Goal: Transaction & Acquisition: Book appointment/travel/reservation

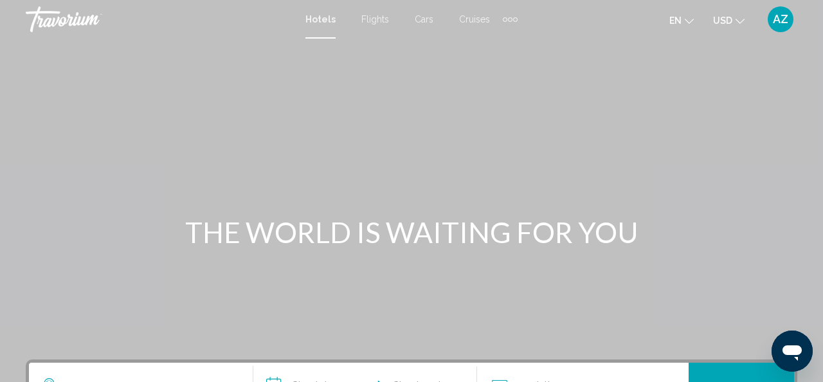
click at [508, 19] on div "Extra navigation items" at bounding box center [510, 19] width 4 height 4
click at [604, 63] on div "Main content" at bounding box center [411, 193] width 823 height 386
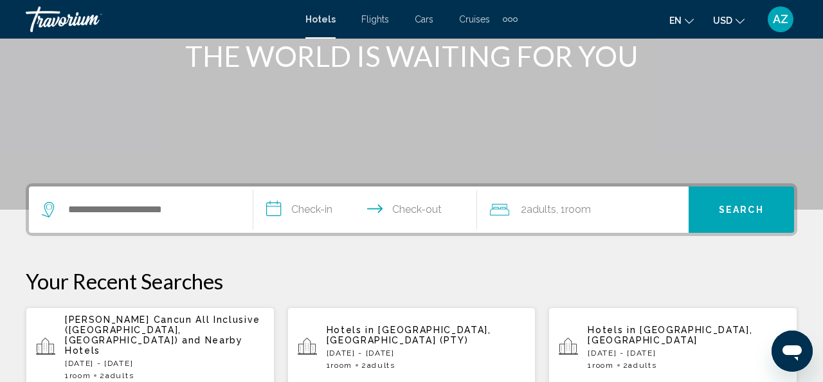
scroll to position [183, 0]
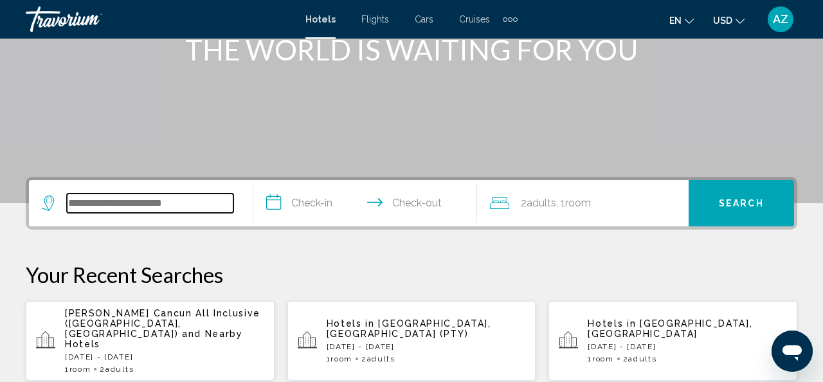
click at [130, 203] on input "Search widget" at bounding box center [150, 202] width 166 height 19
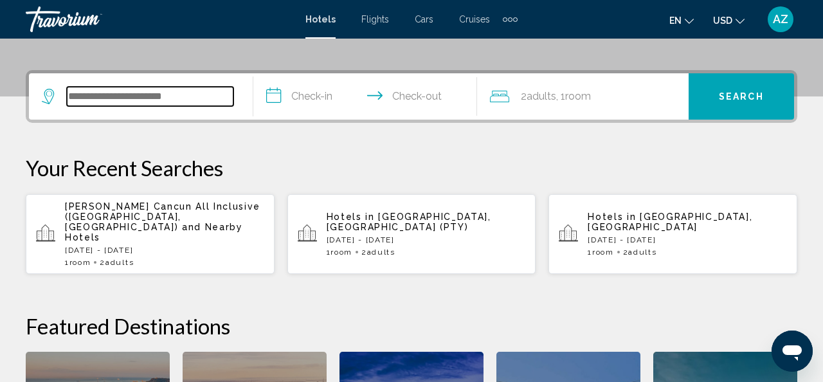
scroll to position [318, 0]
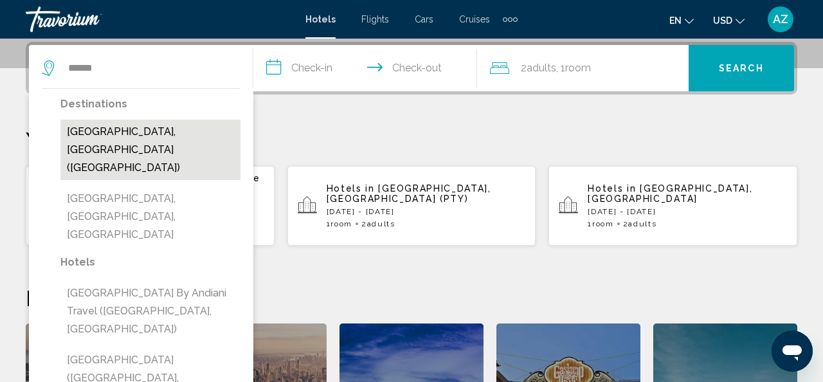
click at [95, 132] on button "[GEOGRAPHIC_DATA], [GEOGRAPHIC_DATA] ([GEOGRAPHIC_DATA])" at bounding box center [150, 150] width 180 height 60
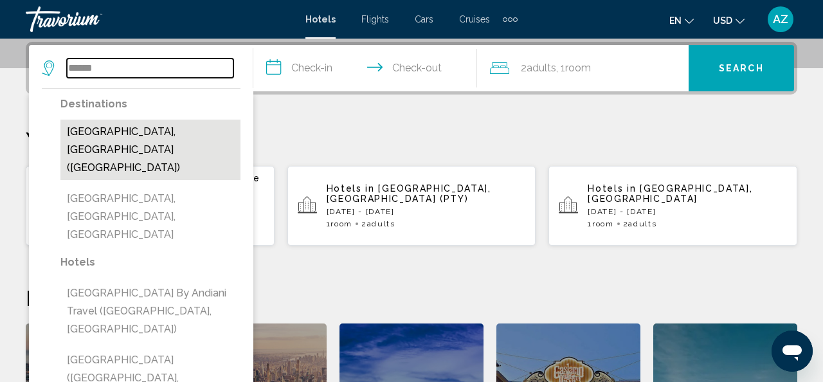
type input "**********"
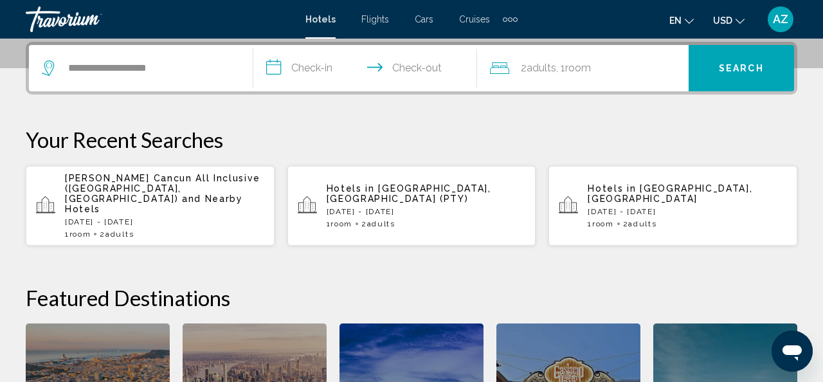
click at [309, 67] on input "**********" at bounding box center [367, 70] width 229 height 50
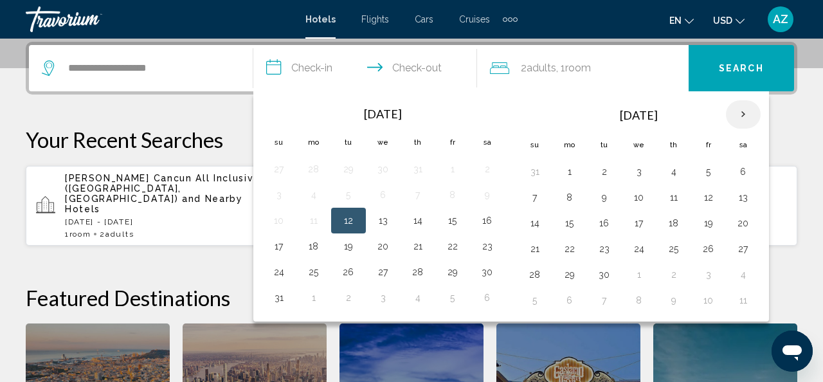
click at [741, 111] on th "Next month" at bounding box center [743, 114] width 35 height 28
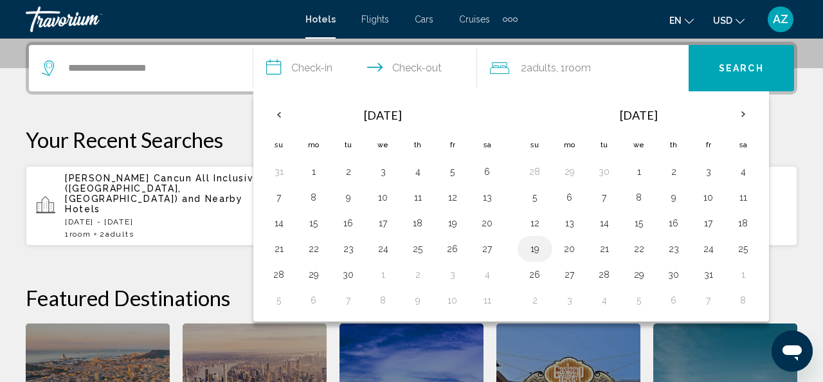
click at [535, 245] on button "19" at bounding box center [535, 249] width 21 height 18
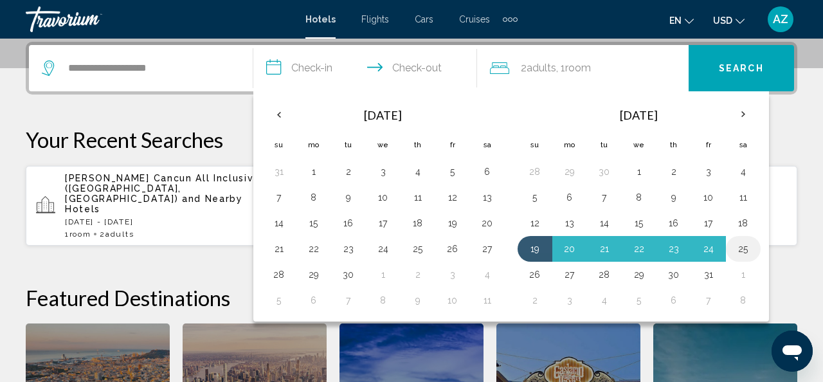
click at [746, 250] on button "25" at bounding box center [743, 249] width 21 height 18
type input "**********"
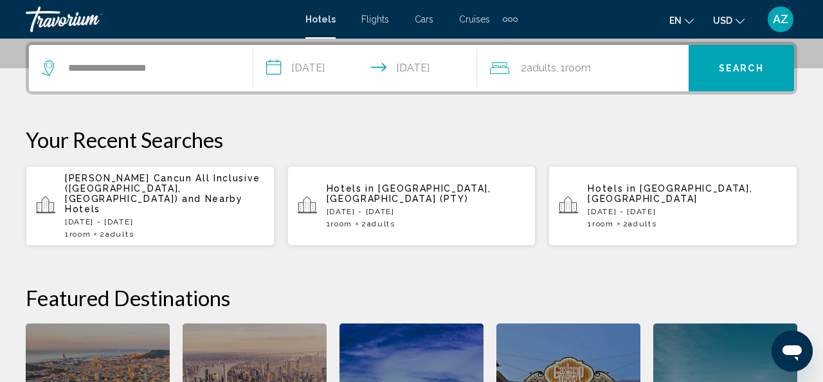
click at [720, 71] on span "Search" at bounding box center [741, 69] width 45 height 10
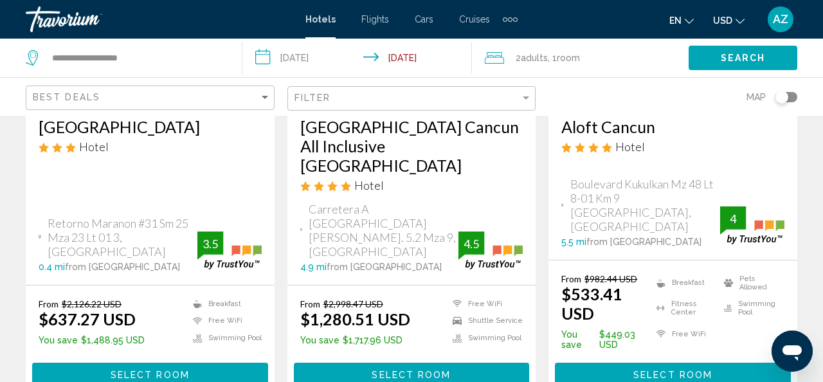
scroll to position [293, 0]
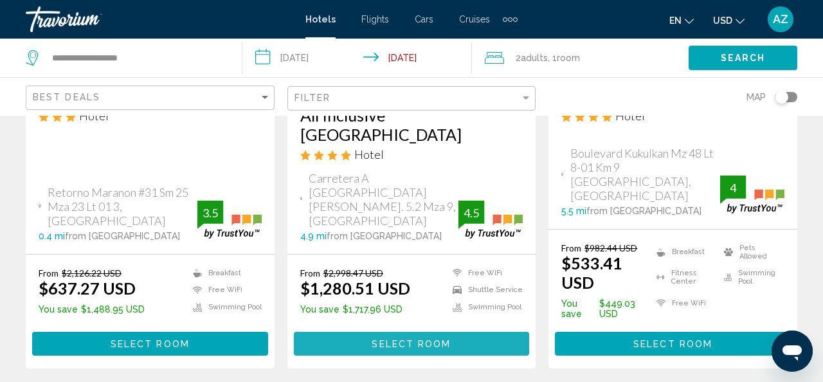
click at [415, 339] on span "Select Room" at bounding box center [411, 344] width 79 height 10
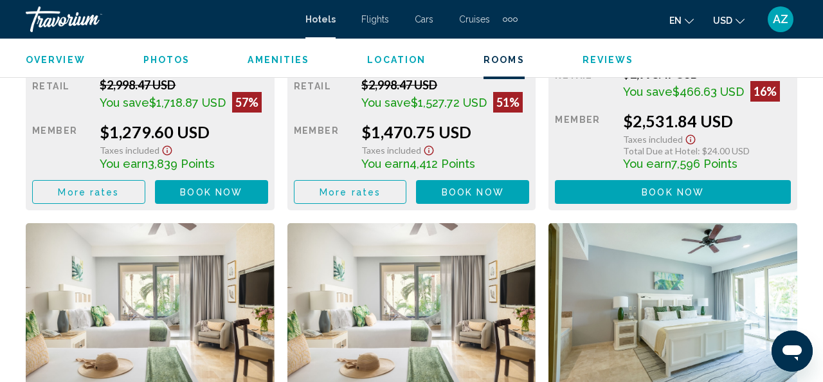
scroll to position [2288, 0]
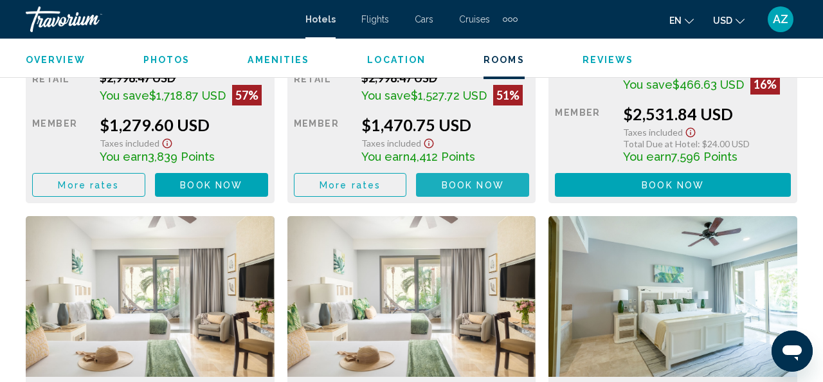
click at [463, 181] on span "Book now" at bounding box center [473, 185] width 62 height 10
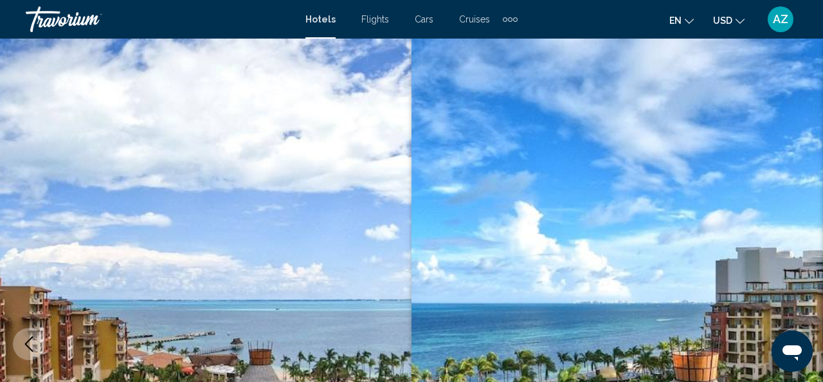
scroll to position [153, 0]
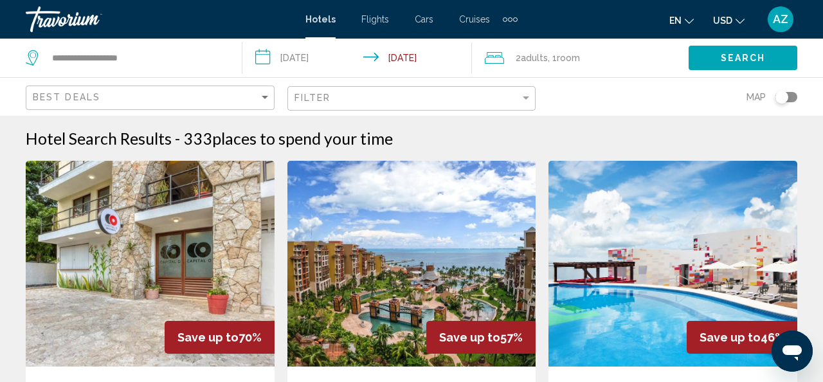
click at [530, 51] on span "2 Adult Adults" at bounding box center [532, 58] width 32 height 18
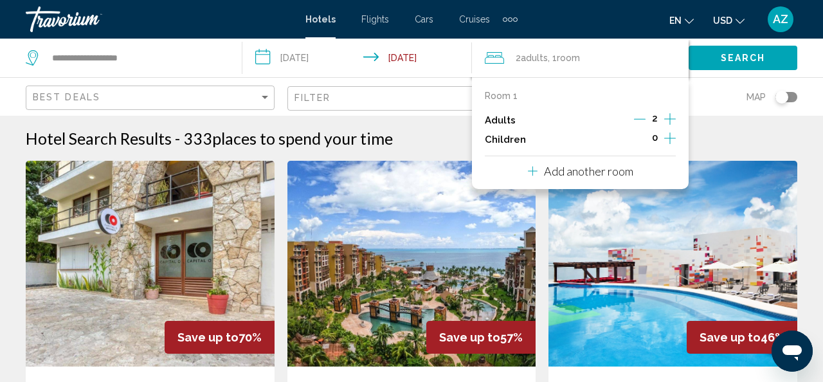
click at [570, 171] on p "Add another room" at bounding box center [588, 171] width 89 height 14
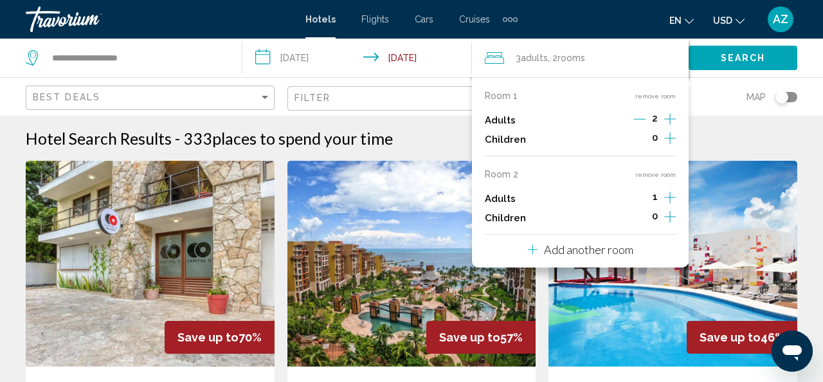
click at [575, 13] on div "en English Español Français Italiano Português русский USD USD ($) MXN (Mex$) C…" at bounding box center [663, 19] width 267 height 27
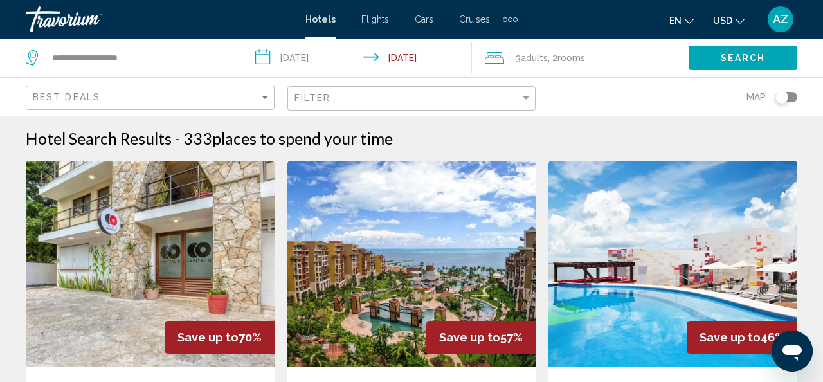
click at [497, 55] on icon "Travelers: 3 adults, 0 children" at bounding box center [494, 58] width 19 height 12
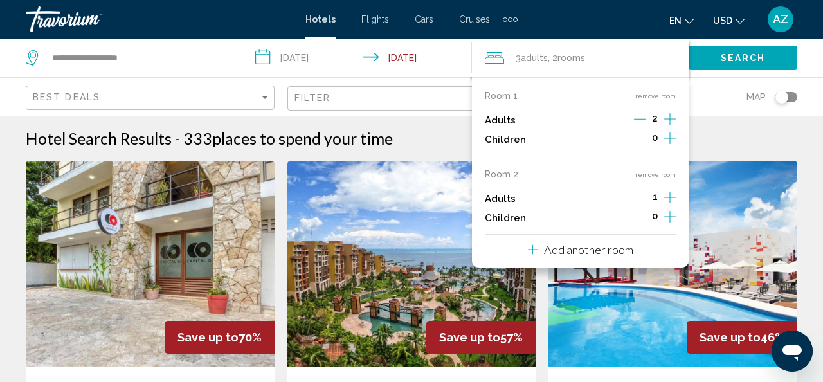
click at [545, 19] on div "en English Español Français Italiano Português русский USD USD ($) MXN (Mex$) C…" at bounding box center [663, 19] width 267 height 27
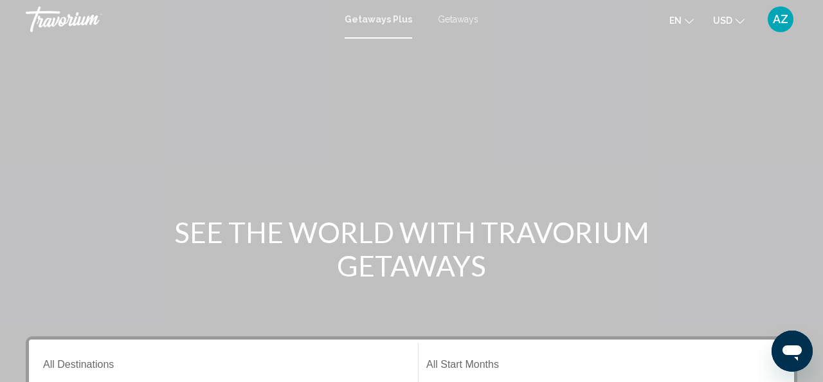
click at [456, 17] on span "Getaways" at bounding box center [458, 19] width 40 height 10
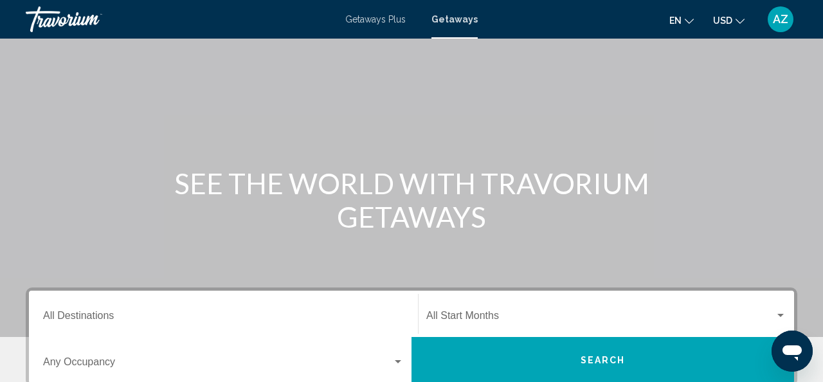
scroll to position [135, 0]
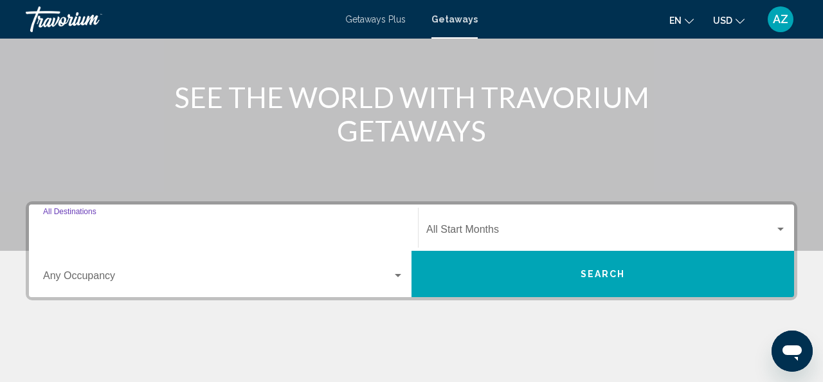
click at [78, 227] on input "Destination All Destinations" at bounding box center [223, 232] width 361 height 12
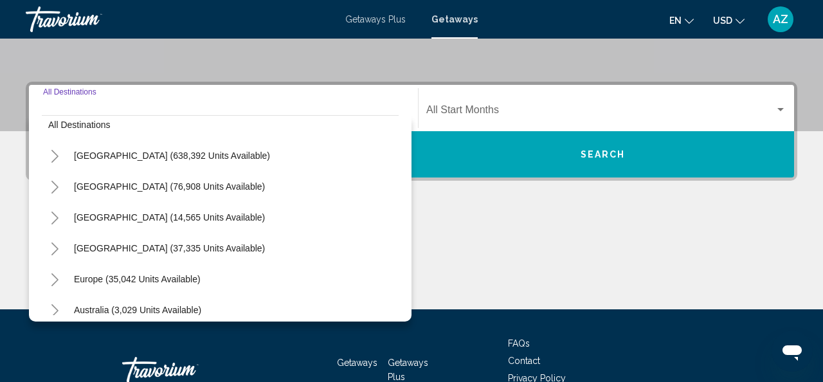
scroll to position [12, 0]
click at [57, 155] on icon "Toggle United States (638,392 units available)" at bounding box center [55, 156] width 10 height 13
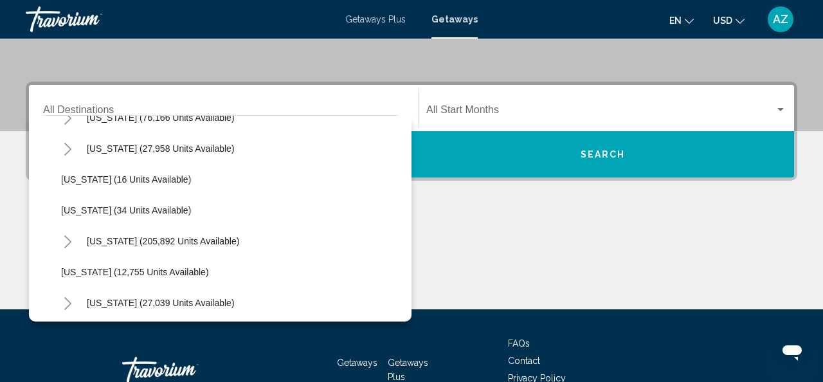
scroll to position [179, 0]
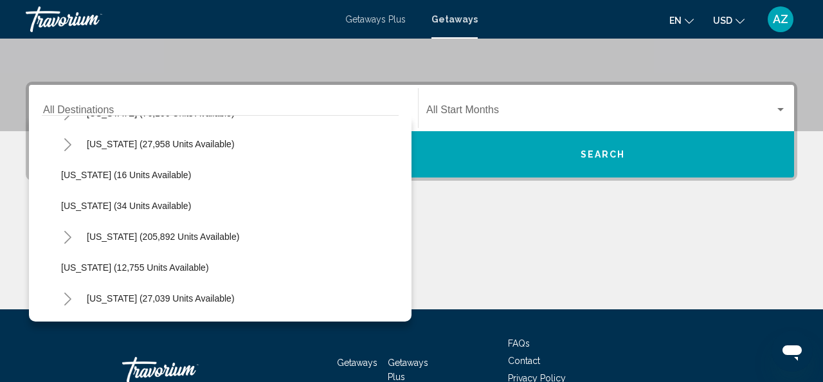
click at [67, 237] on icon "Toggle Florida (205,892 units available)" at bounding box center [68, 237] width 10 height 13
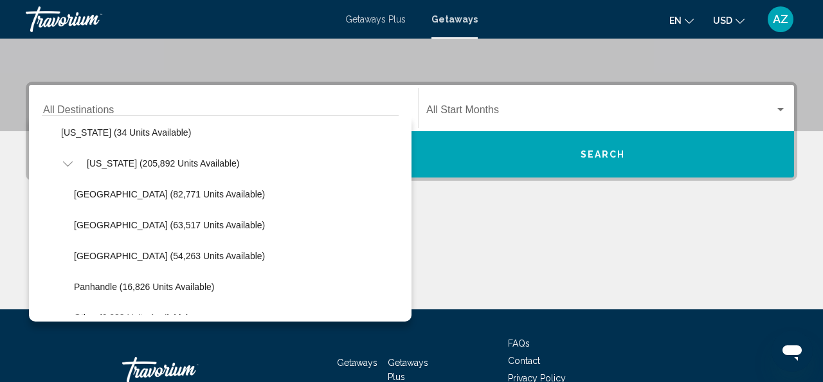
scroll to position [255, 0]
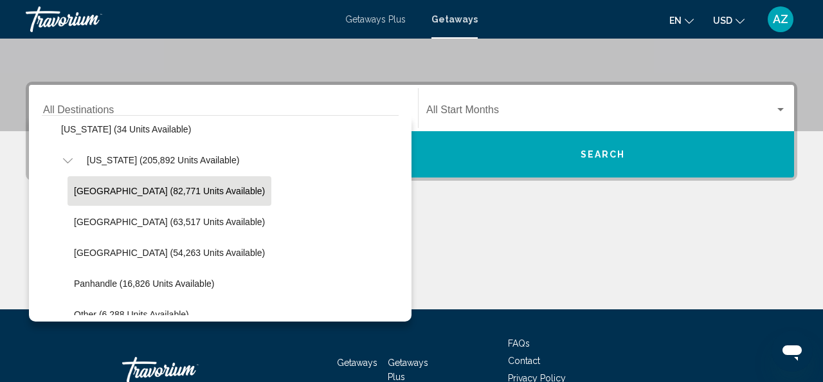
click at [110, 190] on span "Orlando & Disney Area (82,771 units available)" at bounding box center [169, 191] width 191 height 10
type input "**********"
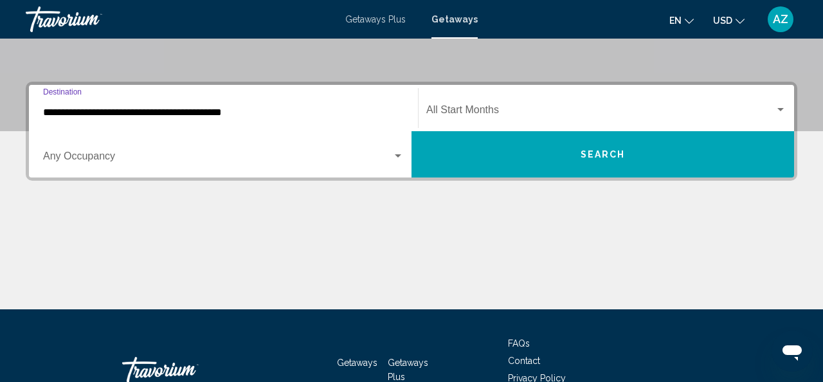
scroll to position [294, 0]
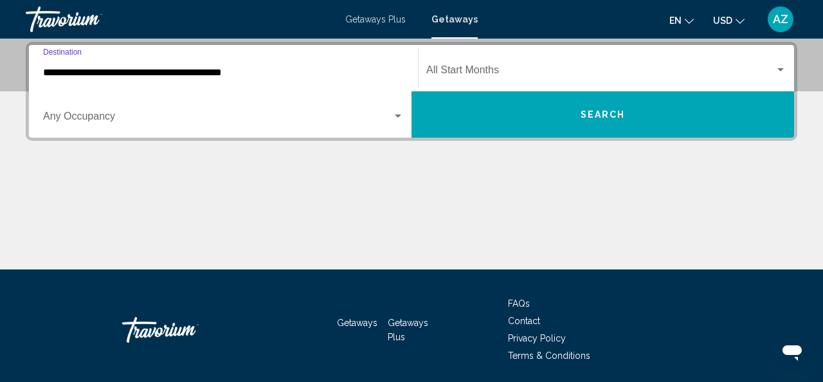
click at [398, 115] on div "Search widget" at bounding box center [398, 115] width 6 height 3
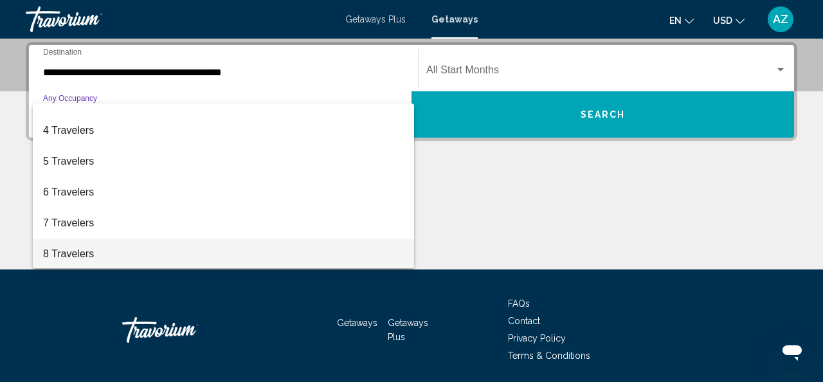
scroll to position [80, 0]
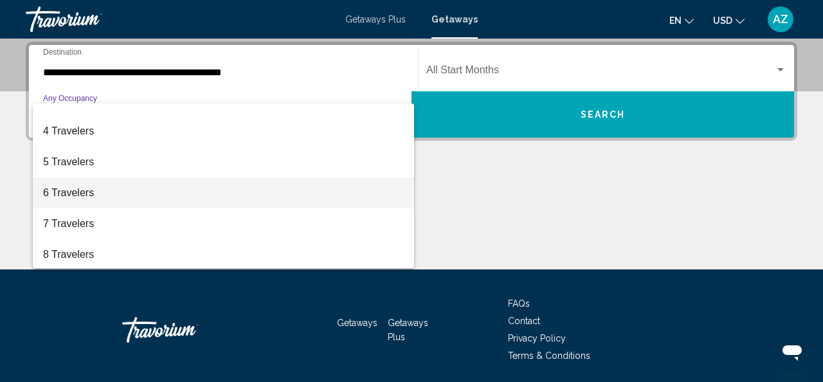
click at [263, 180] on span "6 Travelers" at bounding box center [223, 192] width 361 height 31
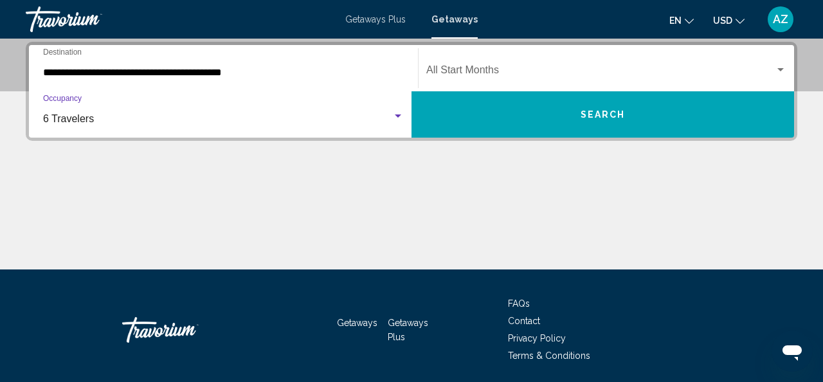
click at [481, 65] on div "Start Month All Start Months" at bounding box center [606, 68] width 360 height 40
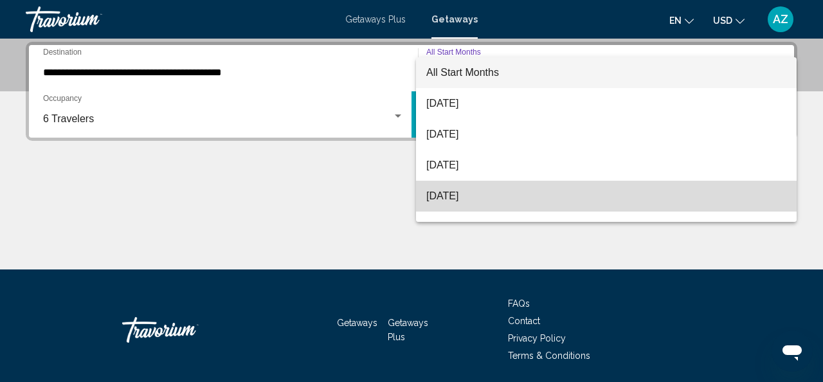
click at [464, 191] on span "November 2025" at bounding box center [606, 196] width 360 height 31
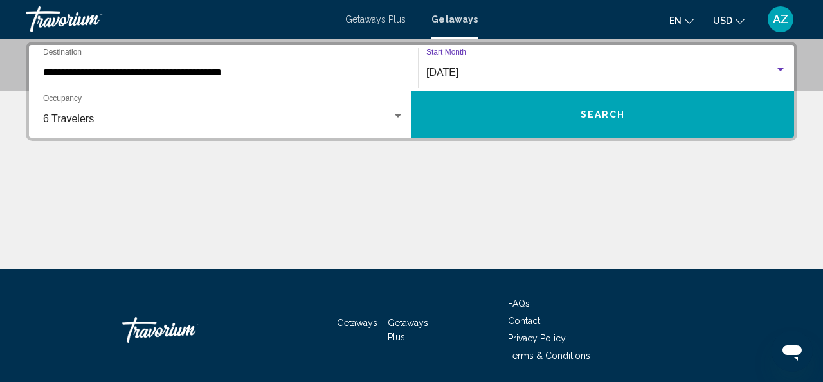
click at [782, 69] on div "Search widget" at bounding box center [780, 69] width 6 height 3
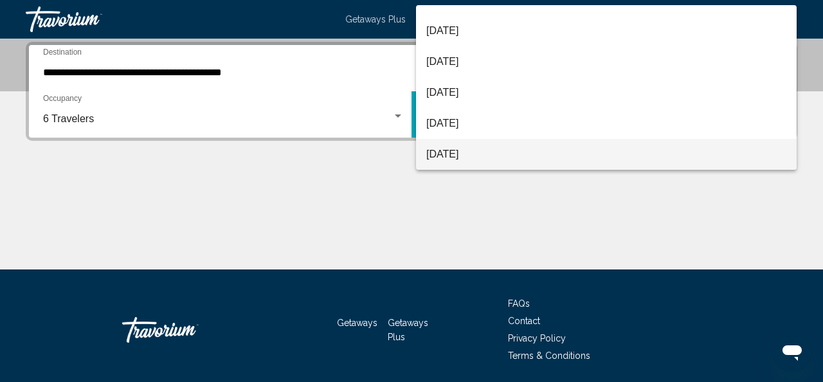
scroll to position [0, 0]
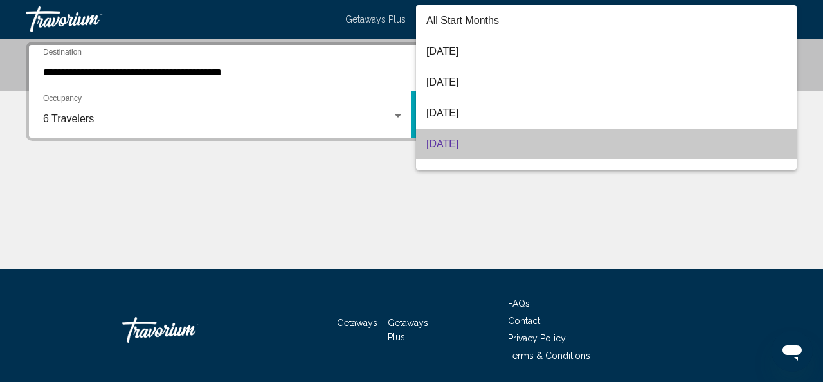
click at [638, 139] on span "November 2025" at bounding box center [606, 144] width 360 height 31
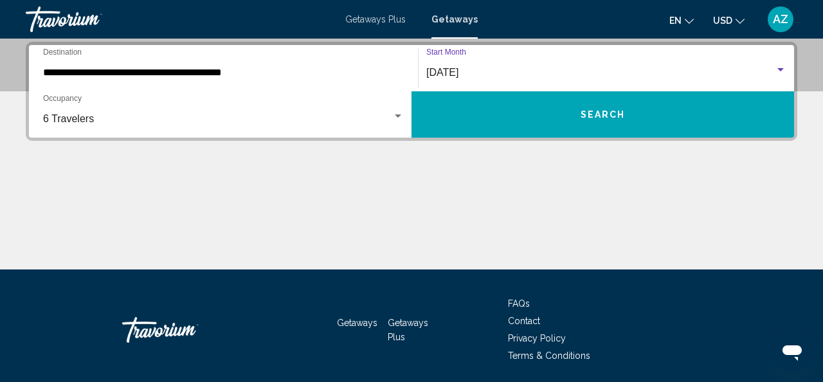
click at [785, 69] on div "Search widget" at bounding box center [781, 70] width 12 height 10
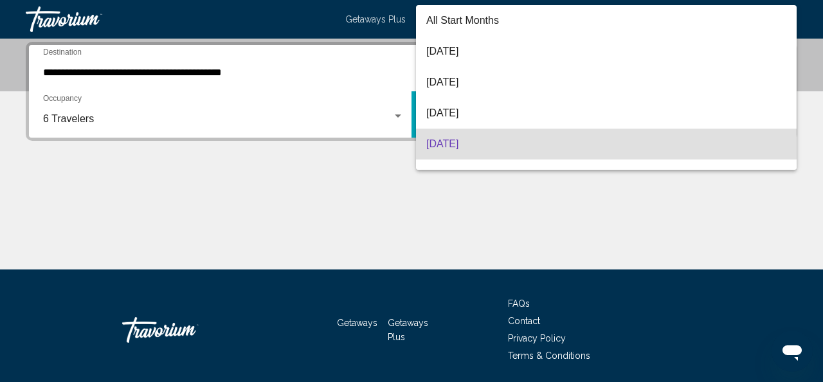
scroll to position [71, 0]
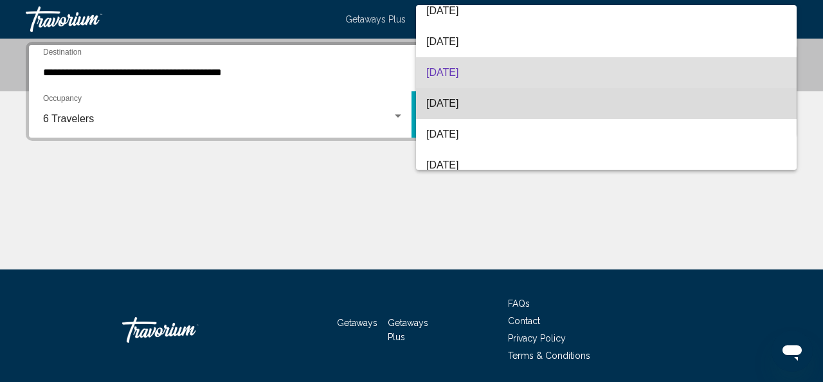
click at [694, 92] on span "December 2025" at bounding box center [606, 103] width 360 height 31
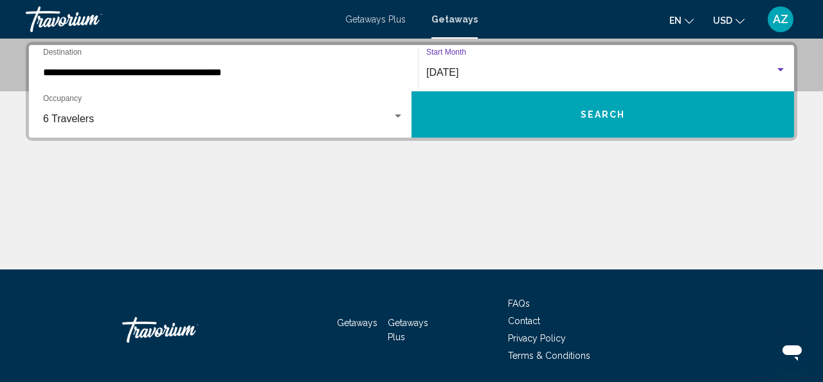
click at [635, 112] on button "Search" at bounding box center [602, 114] width 382 height 46
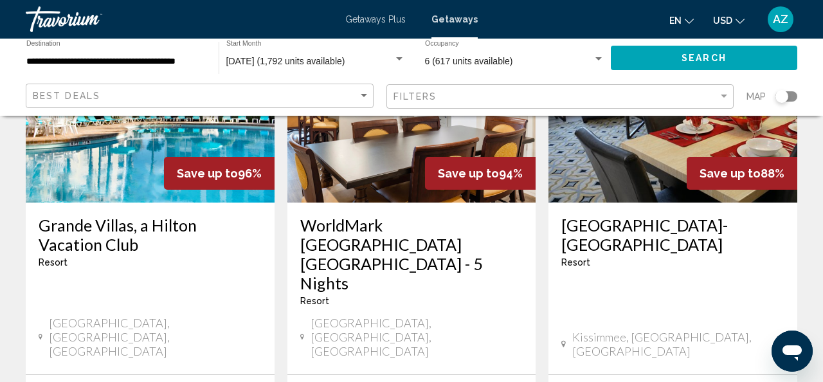
scroll to position [1150, 0]
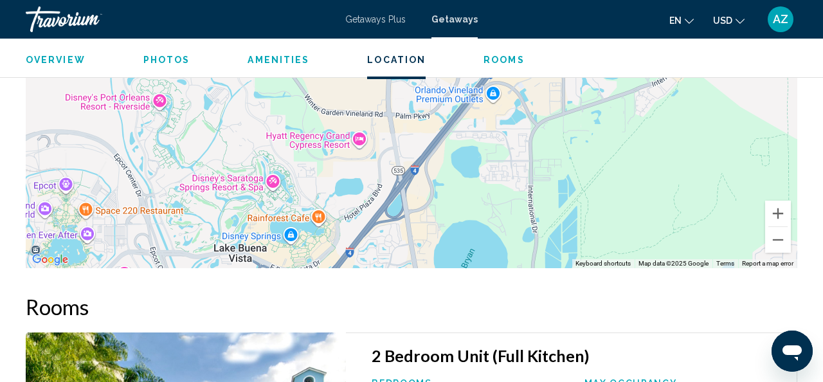
scroll to position [1777, 0]
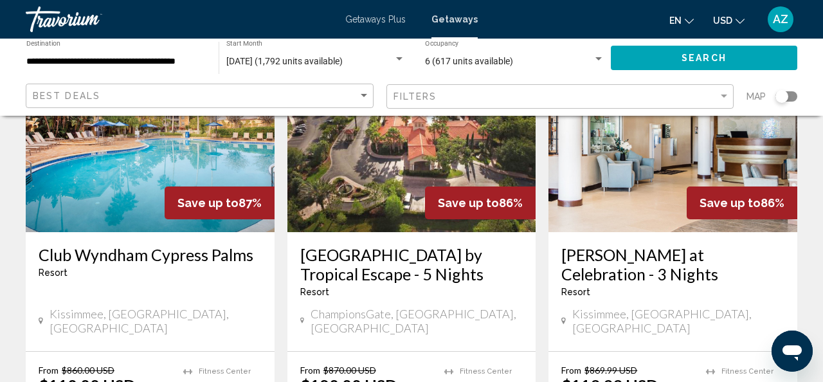
scroll to position [1644, 0]
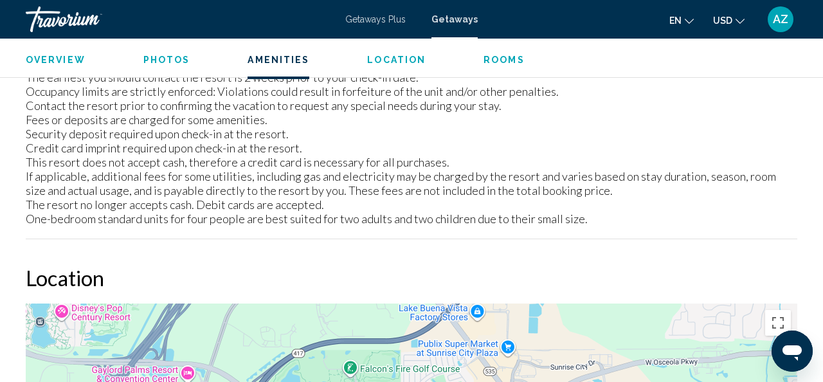
scroll to position [1955, 0]
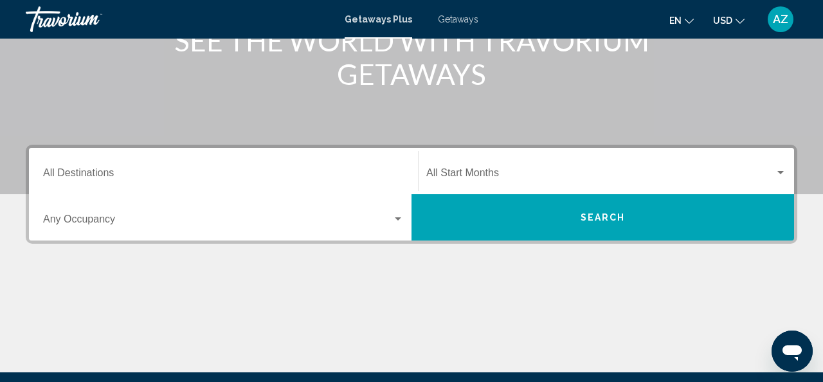
scroll to position [197, 0]
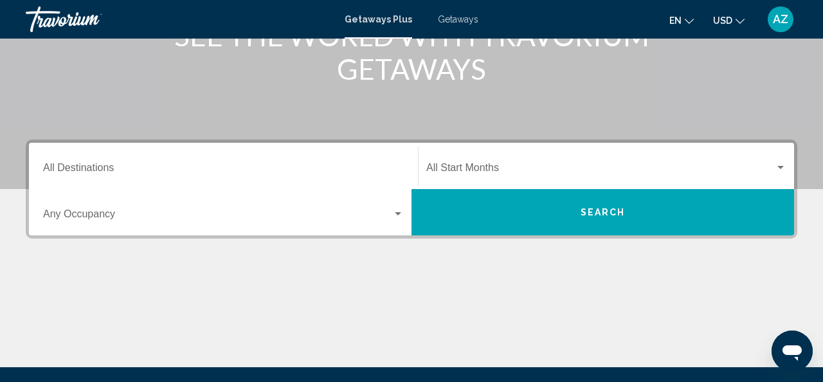
click at [161, 161] on div "Destination All Destinations" at bounding box center [223, 166] width 361 height 40
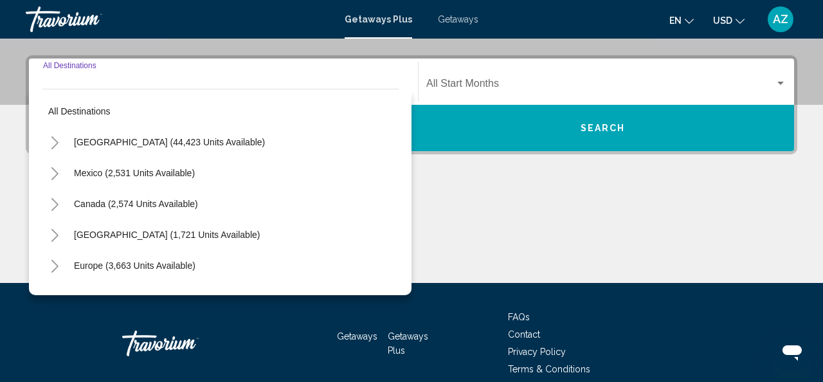
scroll to position [294, 0]
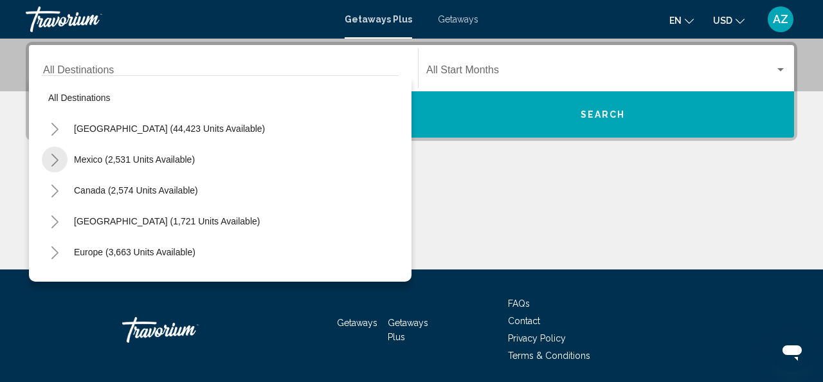
click at [57, 157] on icon "Toggle Mexico (2,531 units available)" at bounding box center [55, 160] width 10 height 13
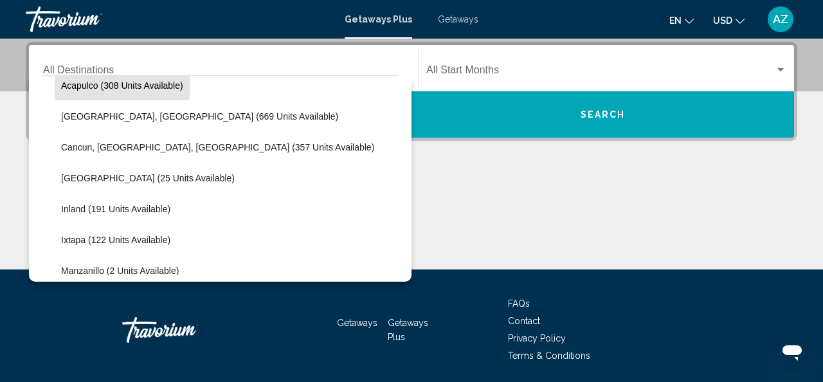
scroll to position [107, 0]
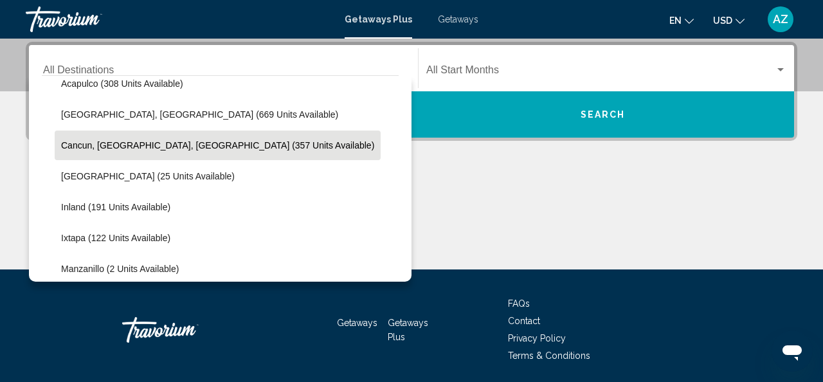
click at [85, 141] on span "Cancun, Cozumel, Riviera Maya (357 units available)" at bounding box center [217, 145] width 313 height 10
type input "**********"
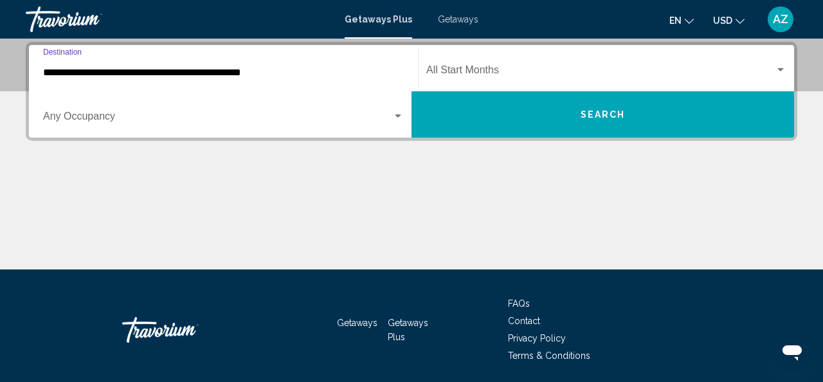
click at [80, 117] on span "Search widget" at bounding box center [217, 119] width 349 height 12
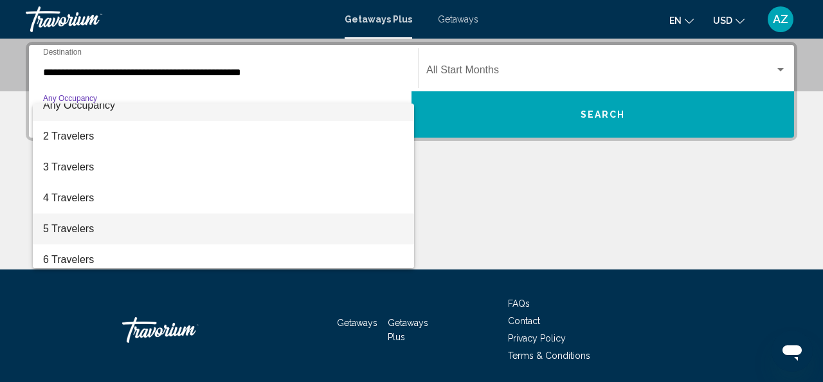
scroll to position [26, 0]
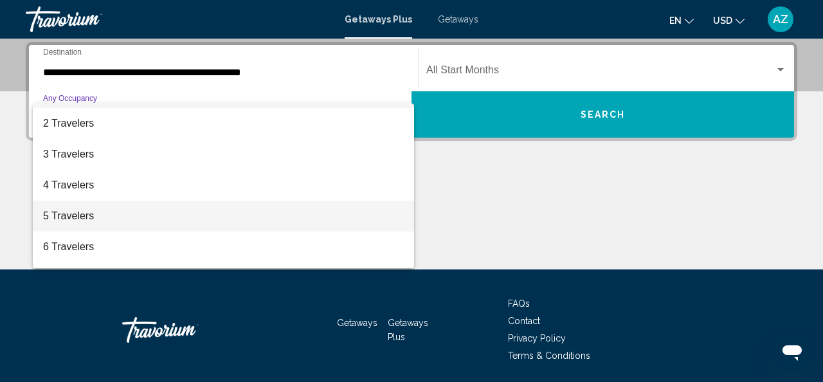
click at [89, 211] on span "5 Travelers" at bounding box center [223, 216] width 361 height 31
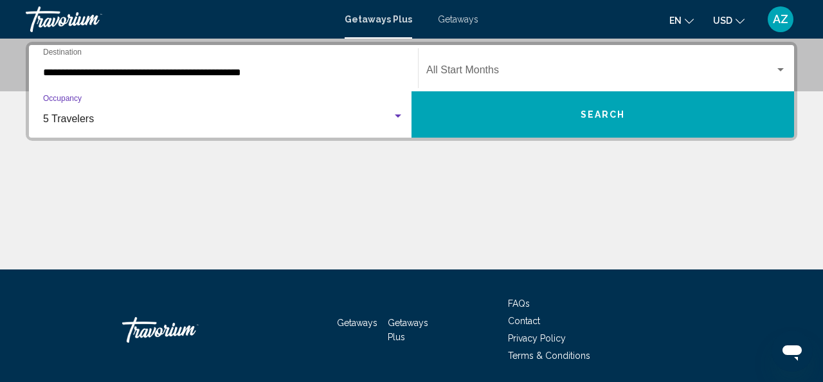
click at [442, 64] on div "Start Month All Start Months" at bounding box center [606, 68] width 360 height 40
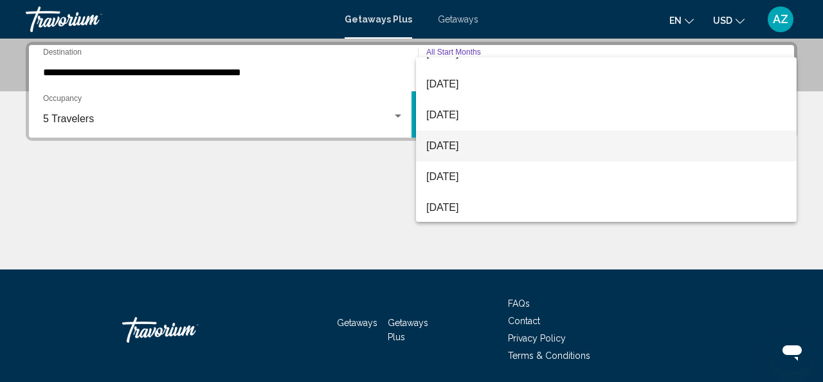
scroll to position [52, 0]
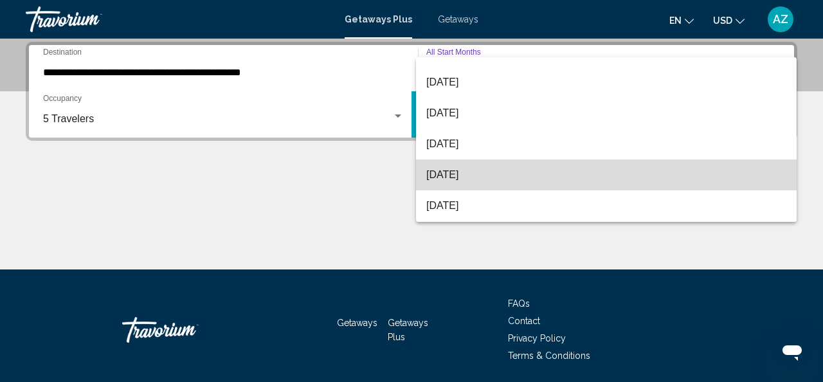
click at [460, 174] on span "December 2025" at bounding box center [606, 174] width 360 height 31
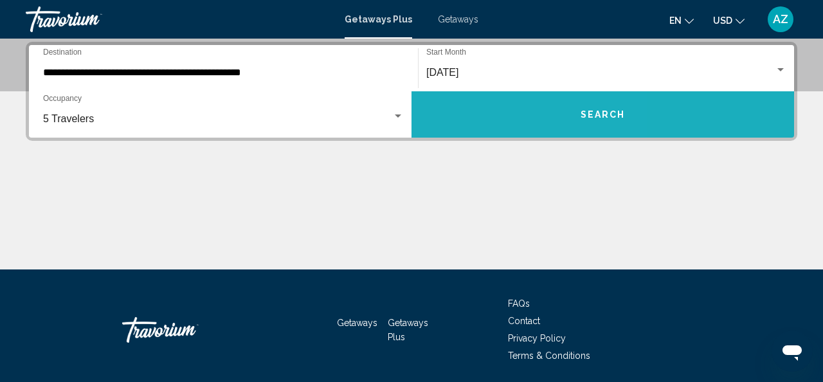
click at [476, 114] on button "Search" at bounding box center [602, 114] width 382 height 46
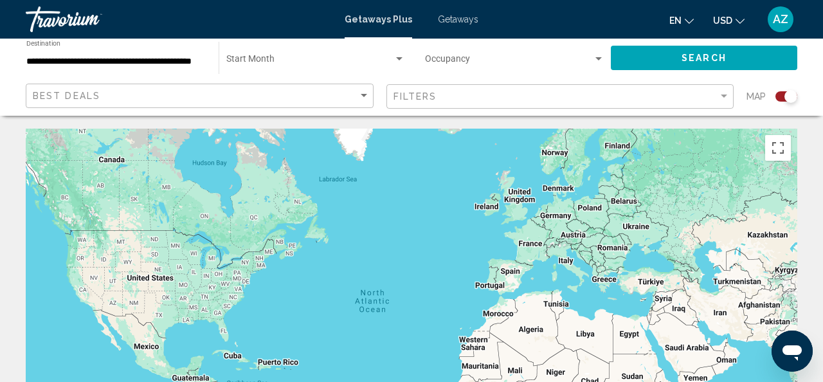
click at [692, 53] on span "Search" at bounding box center [703, 58] width 45 height 10
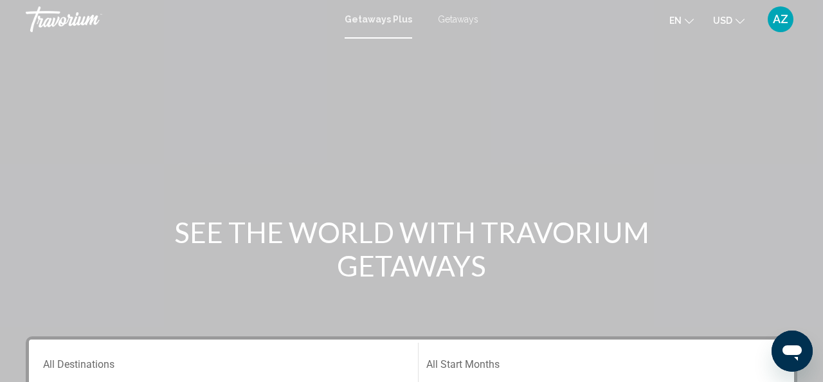
click at [111, 360] on div "Destination All Destinations" at bounding box center [223, 363] width 361 height 40
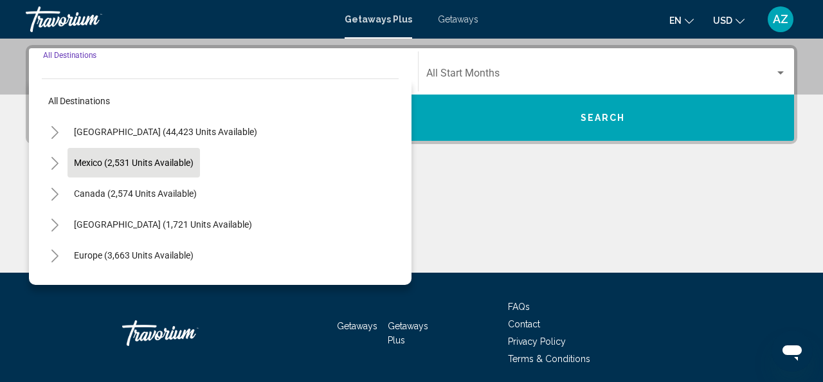
scroll to position [294, 0]
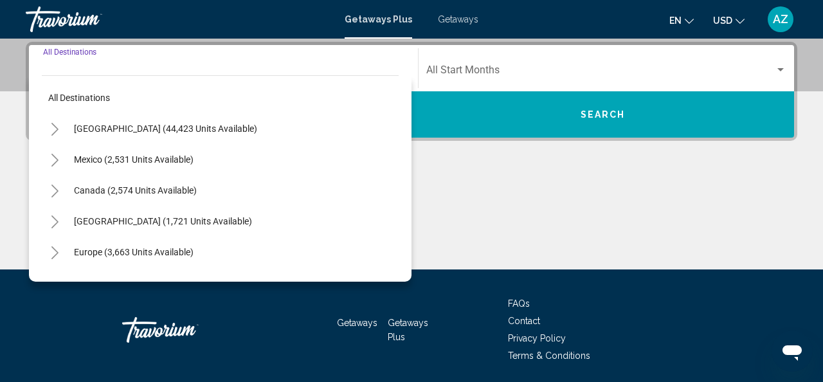
click at [57, 125] on icon "Toggle United States (44,423 units available)" at bounding box center [55, 129] width 10 height 13
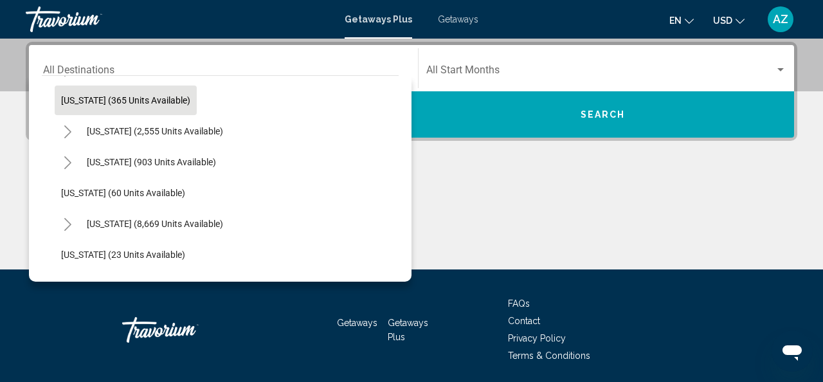
scroll to position [130, 0]
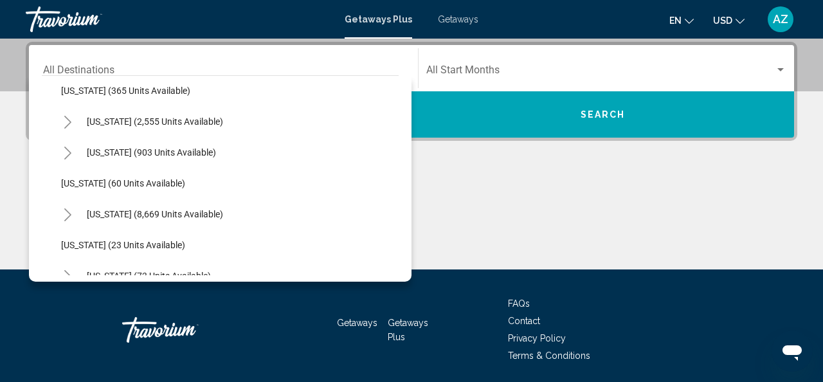
click at [64, 210] on icon "Toggle Florida (8,669 units available)" at bounding box center [68, 214] width 10 height 13
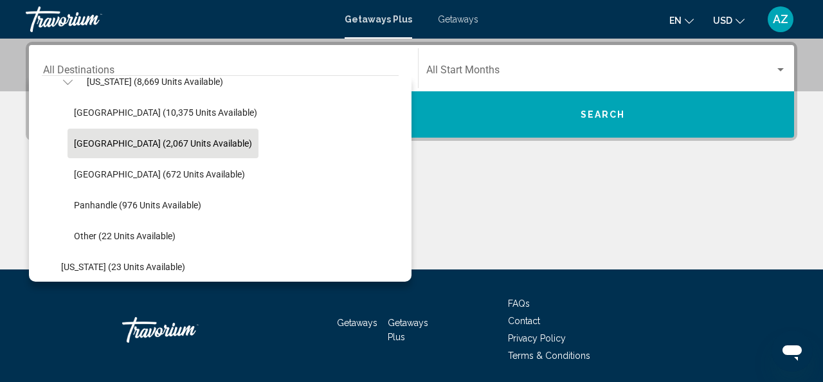
scroll to position [258, 0]
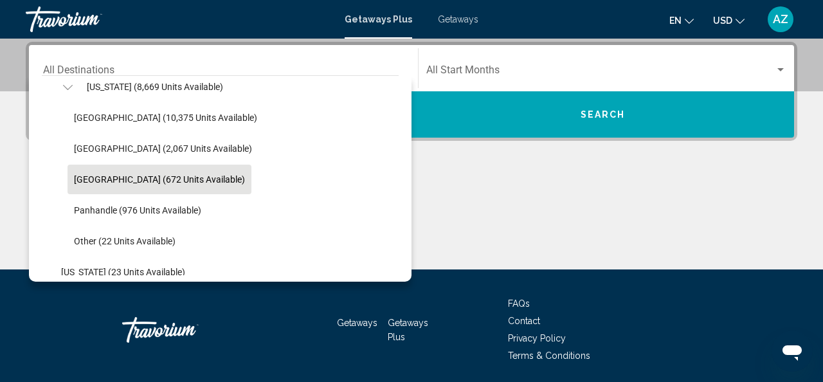
click at [96, 179] on span "West Coast (672 units available)" at bounding box center [159, 179] width 171 height 10
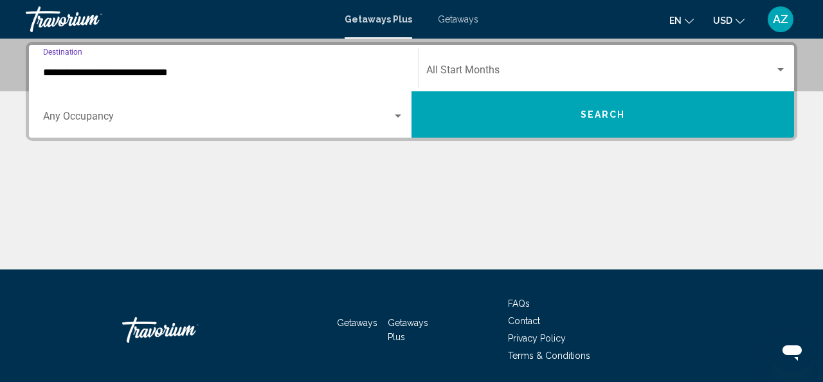
click at [166, 71] on input "**********" at bounding box center [223, 73] width 361 height 12
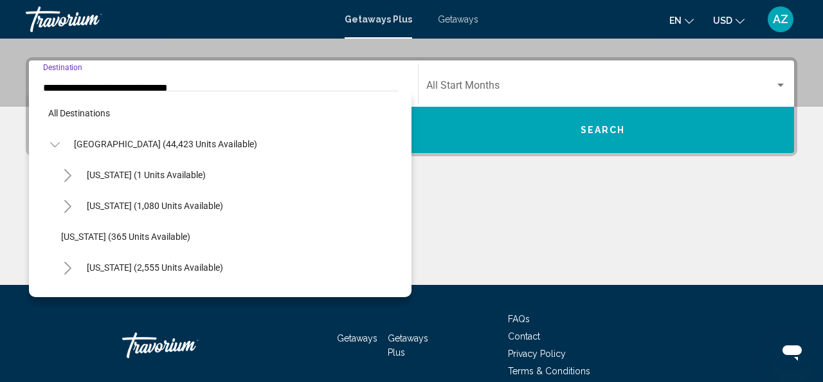
scroll to position [262, 0]
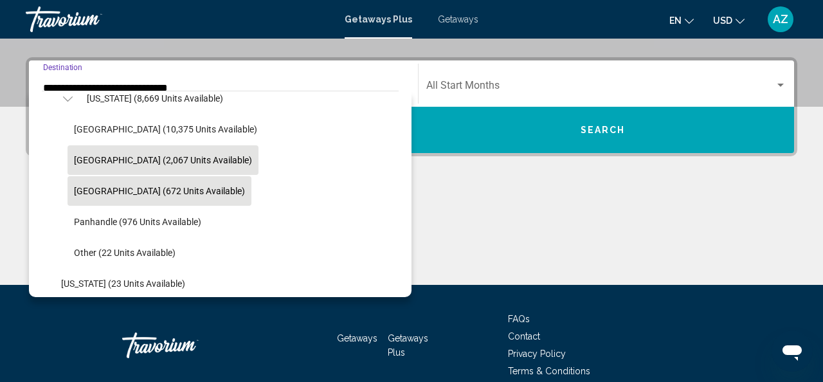
click at [149, 158] on span "East Coast (2,067 units available)" at bounding box center [163, 160] width 178 height 10
type input "**********"
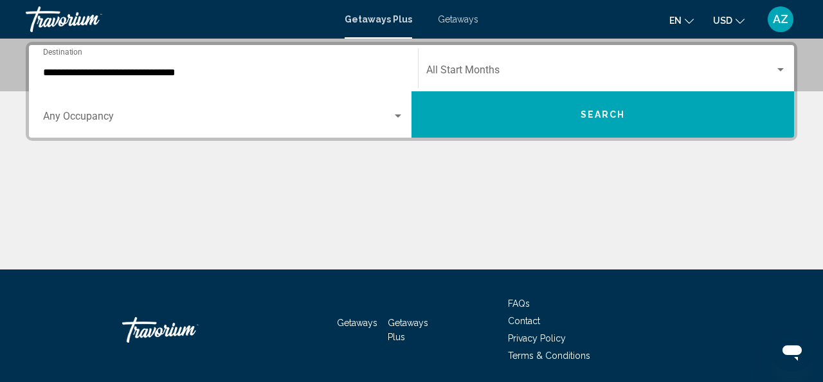
click at [396, 109] on div "Occupancy Any Occupancy" at bounding box center [223, 114] width 361 height 40
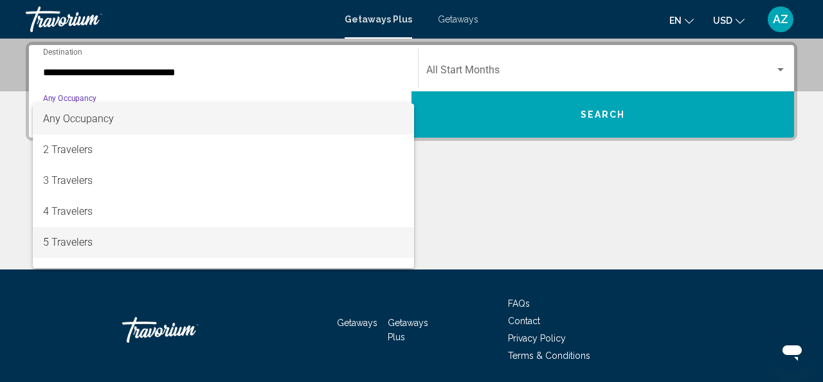
click at [341, 228] on span "5 Travelers" at bounding box center [223, 242] width 361 height 31
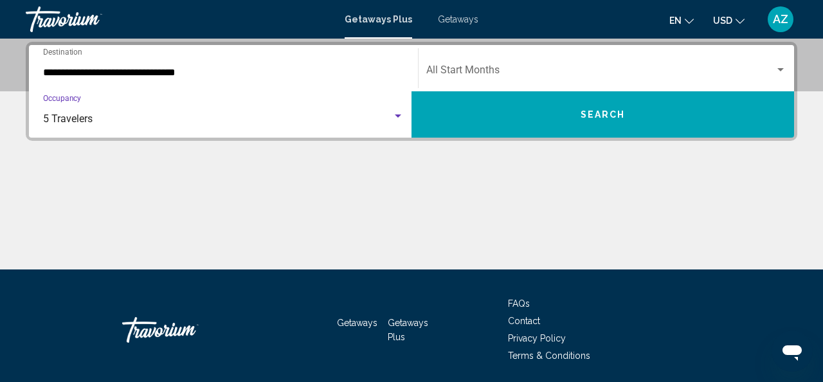
click at [474, 64] on div "Start Month All Start Months" at bounding box center [606, 68] width 360 height 40
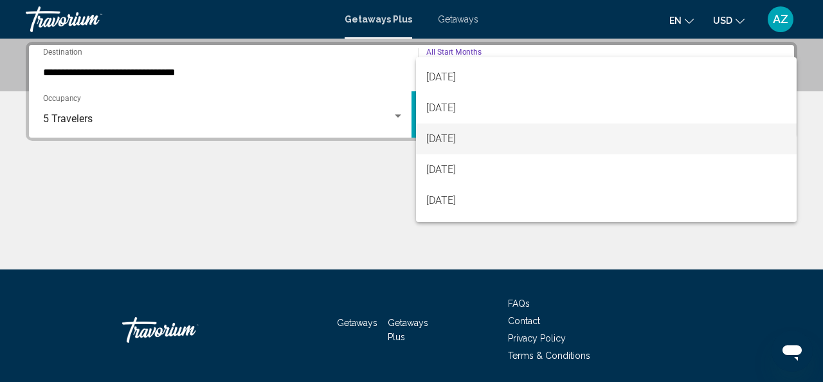
scroll to position [58, 0]
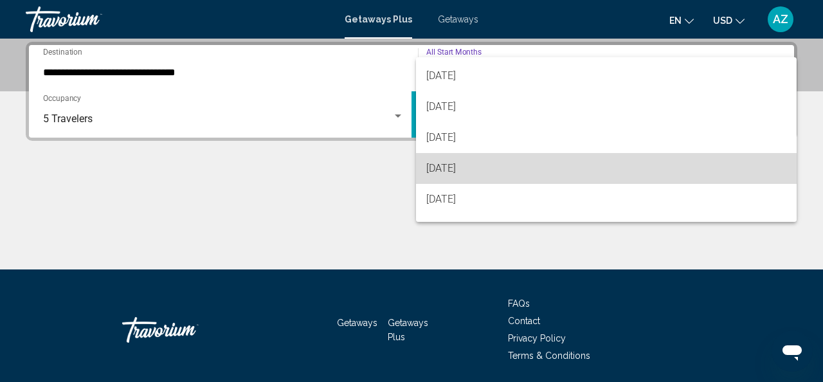
click at [467, 168] on span "December 2025" at bounding box center [606, 168] width 360 height 31
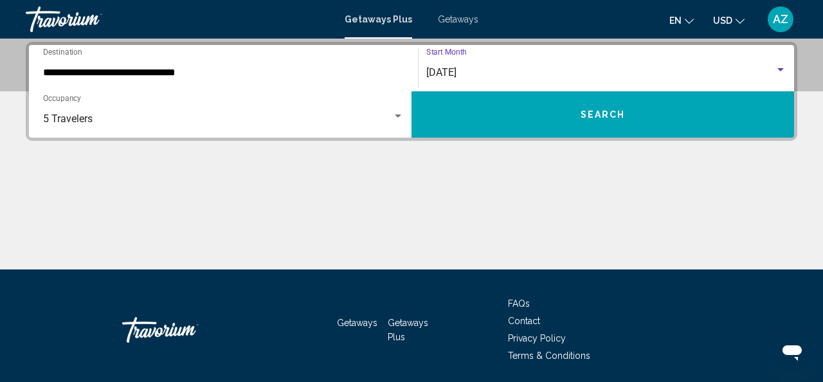
click at [499, 122] on button "Search" at bounding box center [602, 114] width 382 height 46
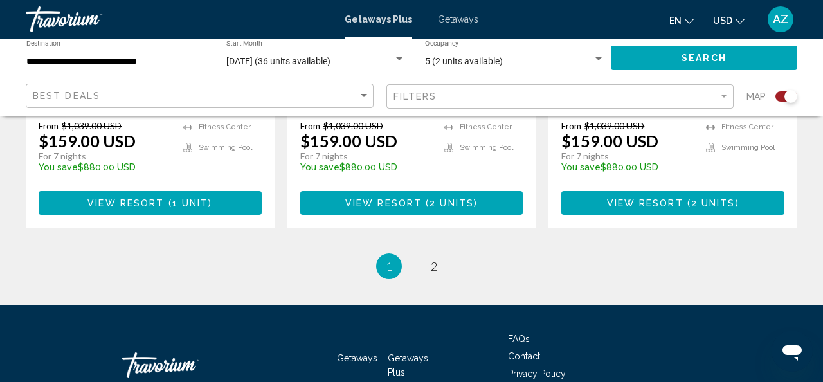
scroll to position [2183, 0]
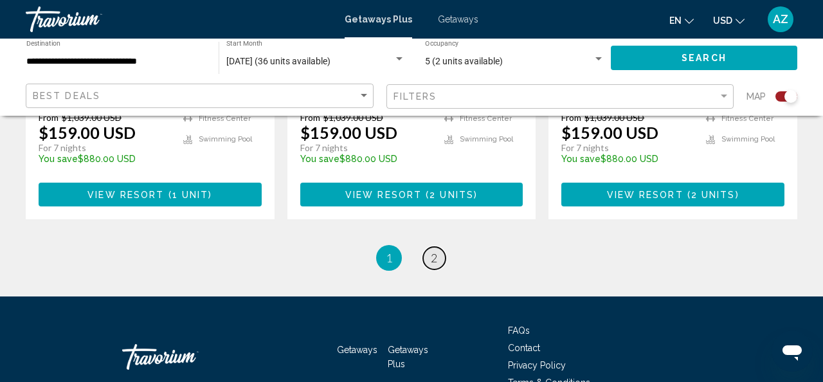
click at [434, 251] on span "2" at bounding box center [434, 258] width 6 height 14
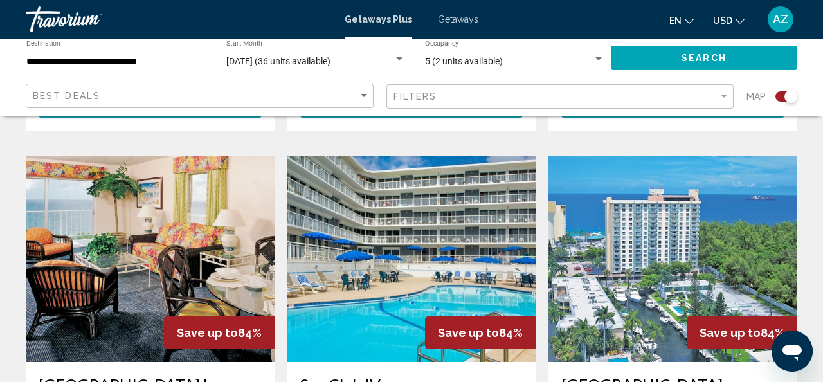
scroll to position [1329, 0]
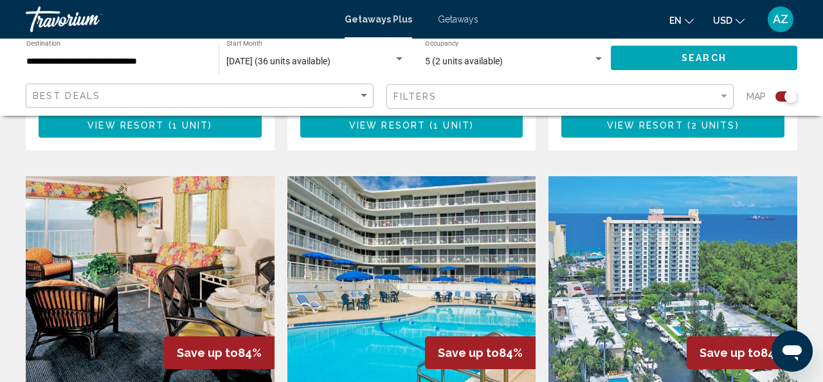
click at [634, 216] on img "Main content" at bounding box center [672, 279] width 249 height 206
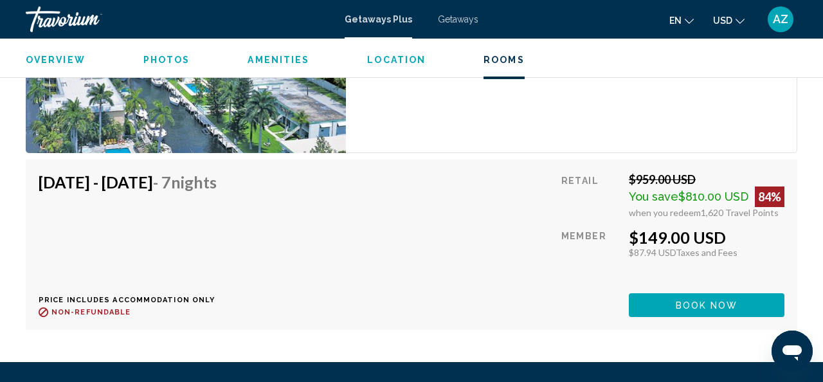
scroll to position [2911, 0]
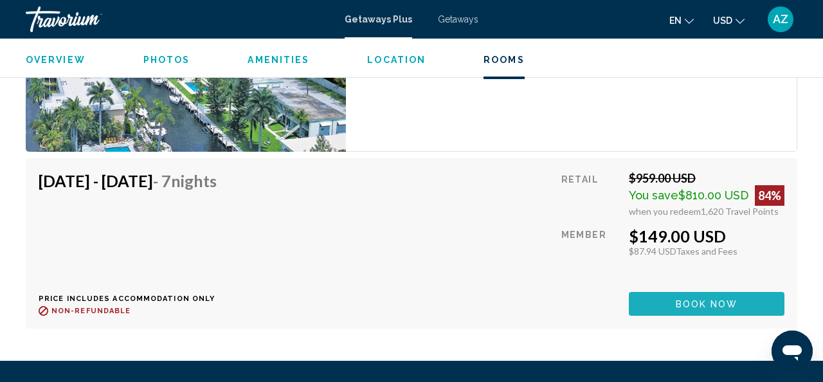
click at [706, 301] on span "Book now" at bounding box center [707, 304] width 62 height 10
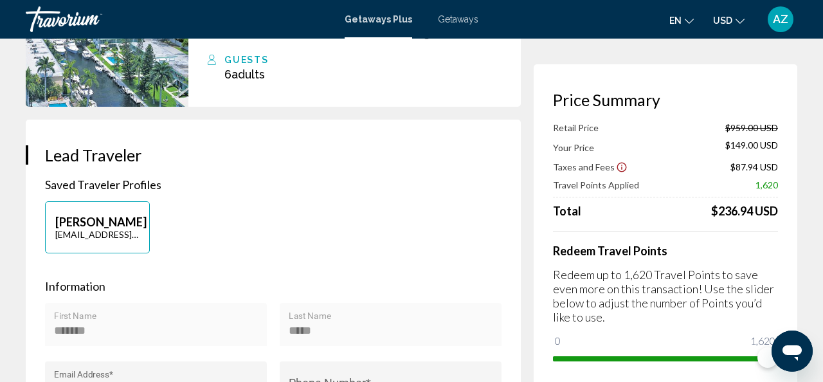
scroll to position [177, 0]
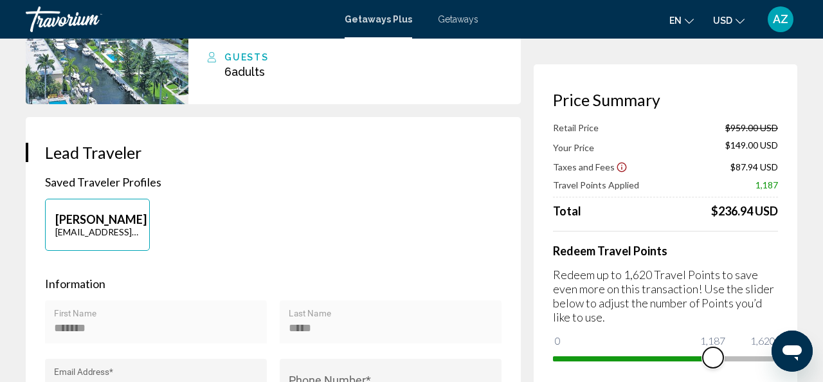
drag, startPoint x: 765, startPoint y: 357, endPoint x: 713, endPoint y: 361, distance: 52.2
click at [713, 361] on span "Main content" at bounding box center [713, 357] width 21 height 21
drag, startPoint x: 1484, startPoint y: 685, endPoint x: 807, endPoint y: 346, distance: 756.1
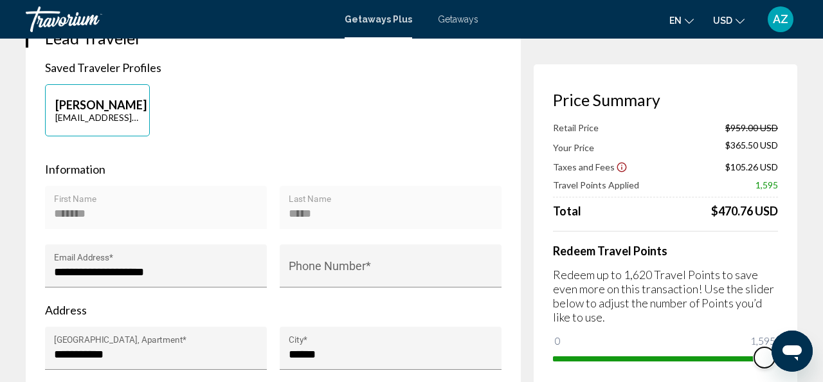
scroll to position [296, 0]
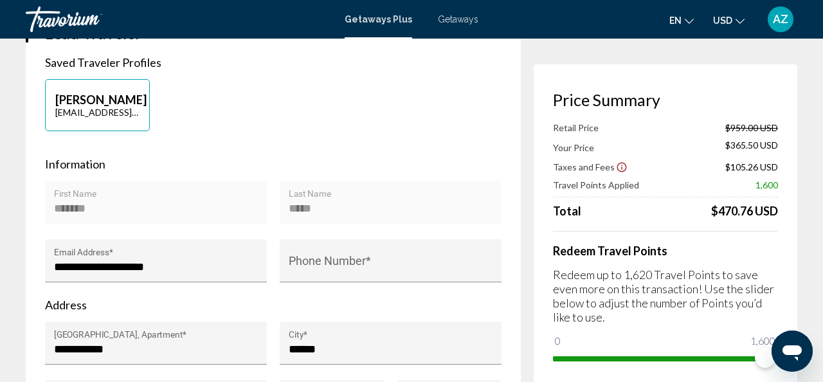
click at [765, 231] on div "Main content" at bounding box center [665, 231] width 225 height 1
drag, startPoint x: 1538, startPoint y: 687, endPoint x: 786, endPoint y: 357, distance: 821.5
drag, startPoint x: 1525, startPoint y: 688, endPoint x: 806, endPoint y: 357, distance: 791.6
click at [793, 213] on div "Price Summary Retail Price $959.00 USD Your Price $159.00 USD Taxes and Fees $8…" at bounding box center [666, 229] width 264 height 330
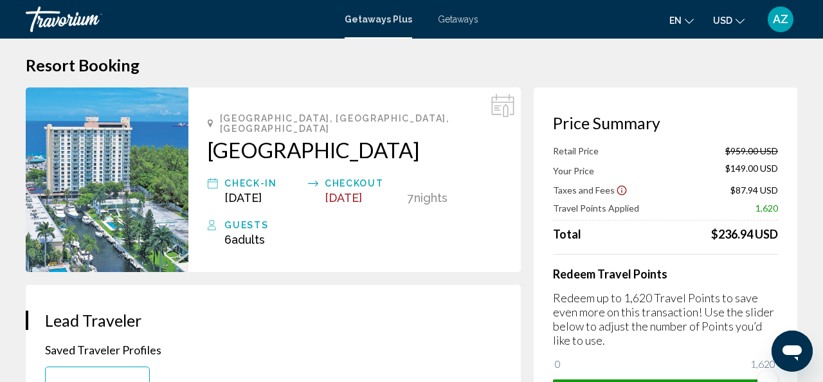
scroll to position [0, 0]
